Goal: Information Seeking & Learning: Find contact information

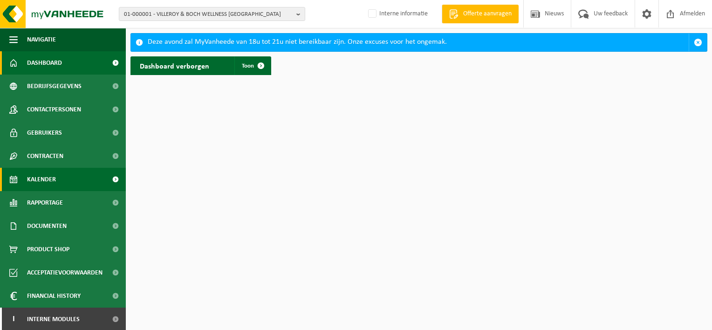
click at [71, 175] on link "Kalender" at bounding box center [63, 179] width 126 height 23
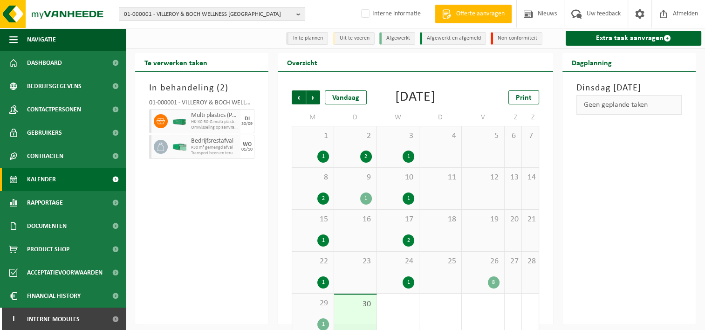
click at [217, 7] on span "01-000001 - VILLEROY & BOCH WELLNESS NV" at bounding box center [208, 14] width 169 height 14
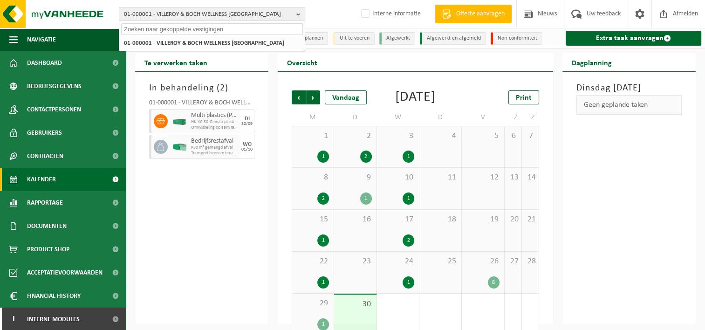
click at [216, 9] on span "01-000001 - VILLEROY & BOCH WELLNESS NV" at bounding box center [208, 14] width 169 height 14
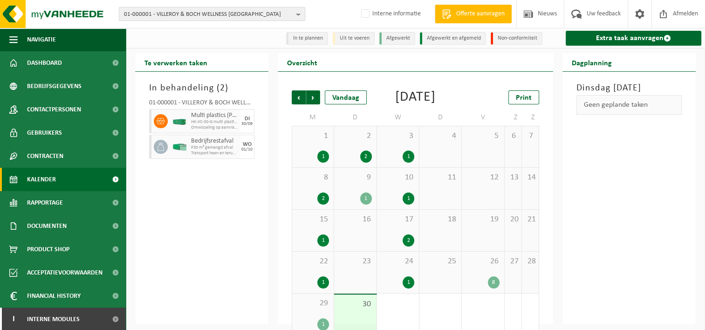
click at [216, 9] on span "01-000001 - VILLEROY & BOCH WELLNESS NV" at bounding box center [208, 14] width 169 height 14
click at [148, 29] on input "mobililty plus" at bounding box center [212, 29] width 182 height 12
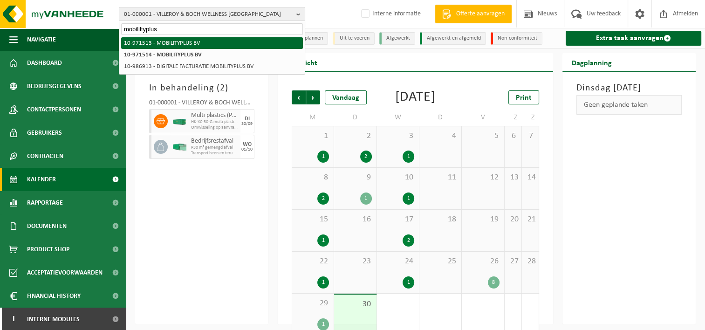
type input "mobililtyplus"
click at [154, 47] on li "10-971513 - MOBILITYPLUS BV" at bounding box center [212, 43] width 182 height 12
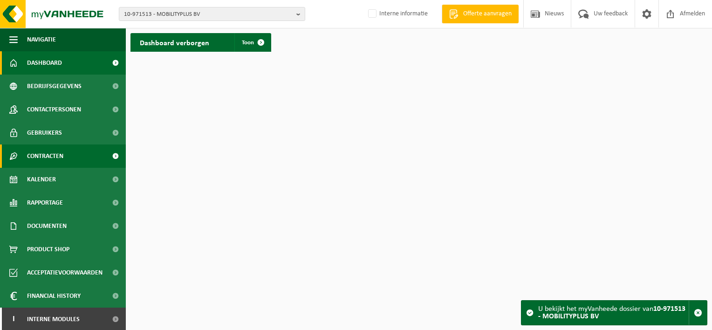
click at [53, 150] on span "Contracten" at bounding box center [45, 155] width 36 height 23
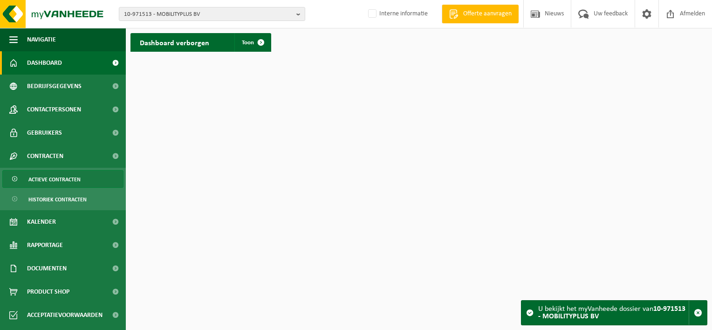
click at [51, 176] on span "Actieve contracten" at bounding box center [54, 179] width 52 height 18
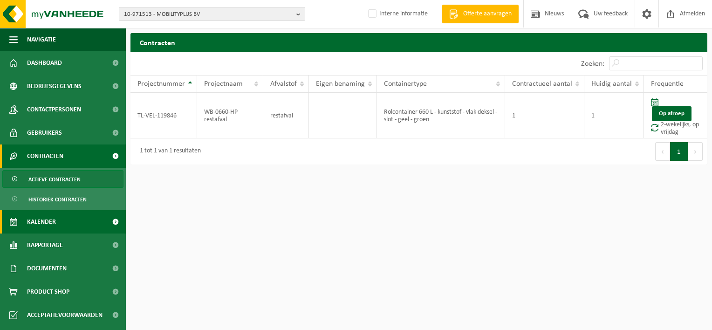
click at [48, 212] on span "Kalender" at bounding box center [41, 221] width 29 height 23
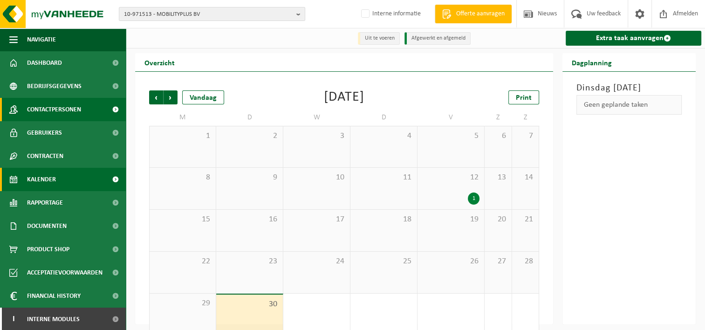
click at [61, 108] on span "Contactpersonen" at bounding box center [54, 109] width 54 height 23
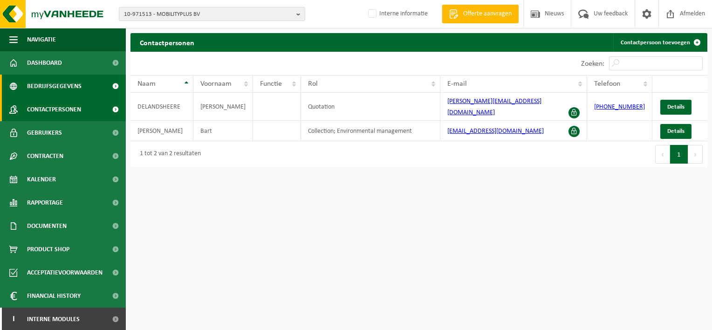
click at [71, 88] on span "Bedrijfsgegevens" at bounding box center [54, 86] width 54 height 23
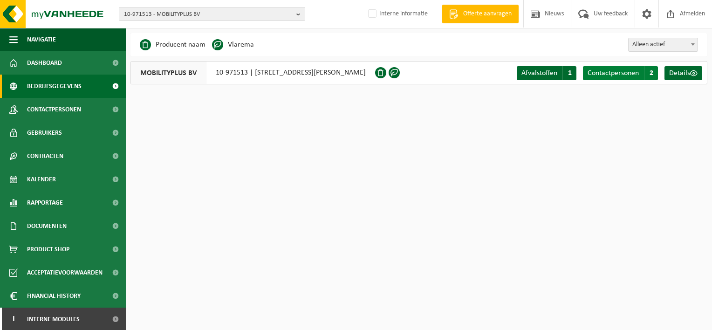
click at [607, 71] on span "Contactpersonen" at bounding box center [612, 72] width 51 height 7
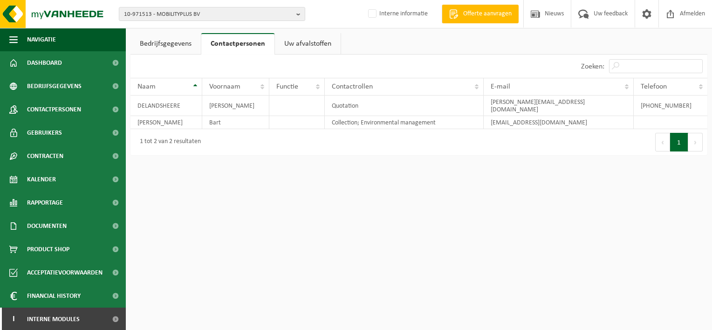
click at [292, 46] on link "Uw afvalstoffen" at bounding box center [308, 43] width 66 height 21
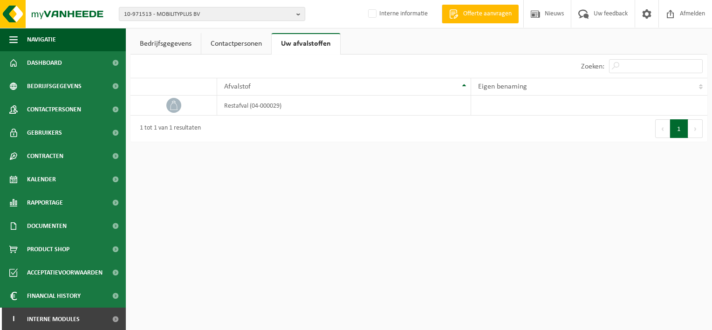
click at [173, 44] on link "Bedrijfsgegevens" at bounding box center [165, 43] width 70 height 21
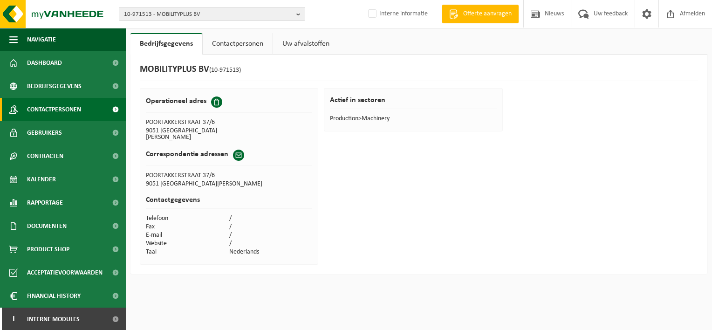
click at [76, 103] on span "Contactpersonen" at bounding box center [54, 109] width 54 height 23
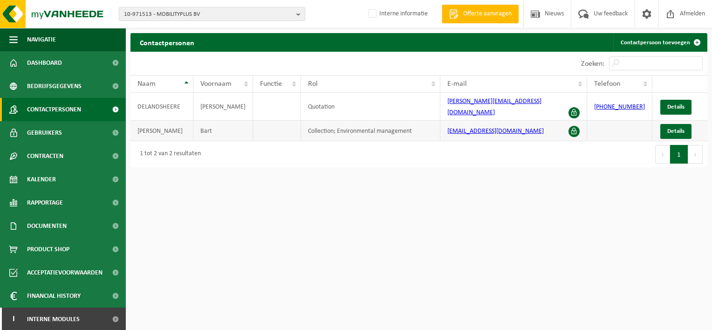
click at [145, 122] on td "[PERSON_NAME]" at bounding box center [161, 131] width 63 height 20
click at [672, 128] on span "Details" at bounding box center [675, 131] width 17 height 6
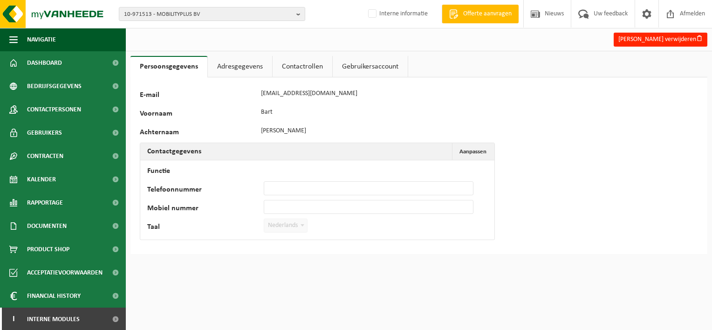
click at [223, 74] on link "Adresgegevens" at bounding box center [240, 66] width 64 height 21
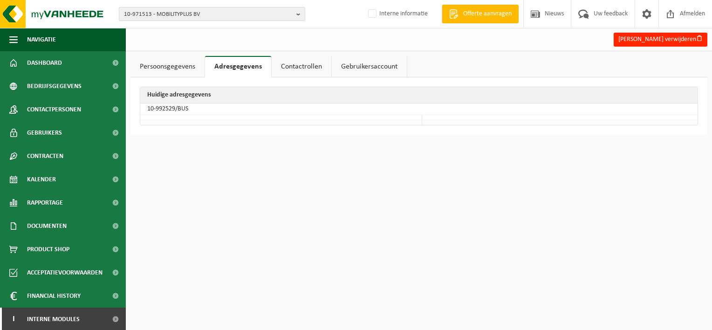
click at [283, 71] on link "Contactrollen" at bounding box center [301, 66] width 60 height 21
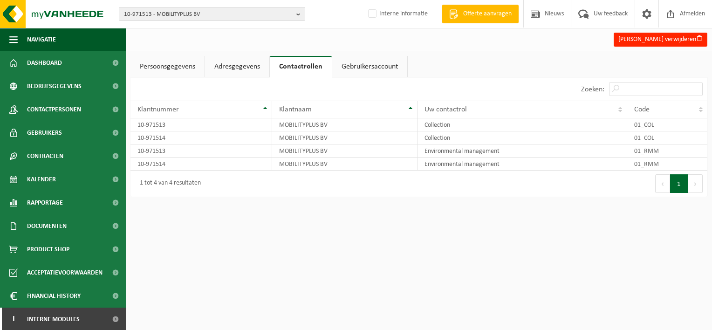
click at [388, 69] on link "Gebruikersaccount" at bounding box center [369, 66] width 75 height 21
